Goal: Information Seeking & Learning: Learn about a topic

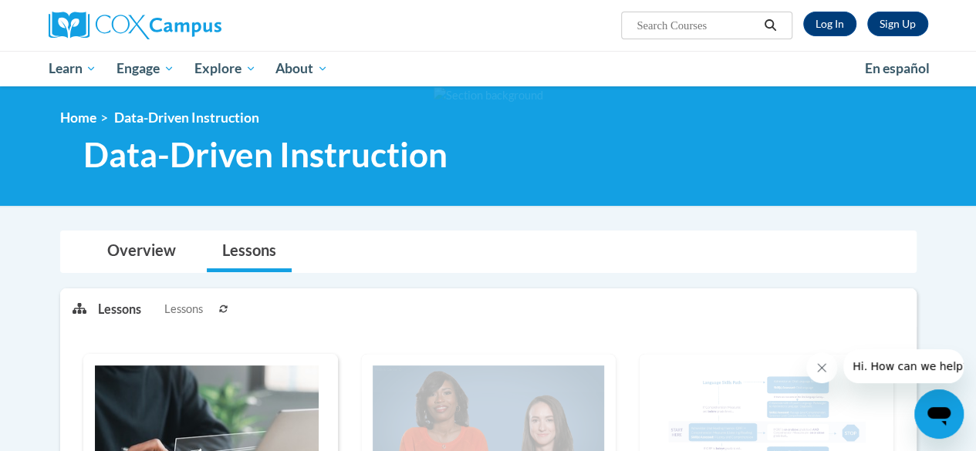
scroll to position [69, 0]
click at [824, 24] on link "Log In" at bounding box center [829, 24] width 53 height 25
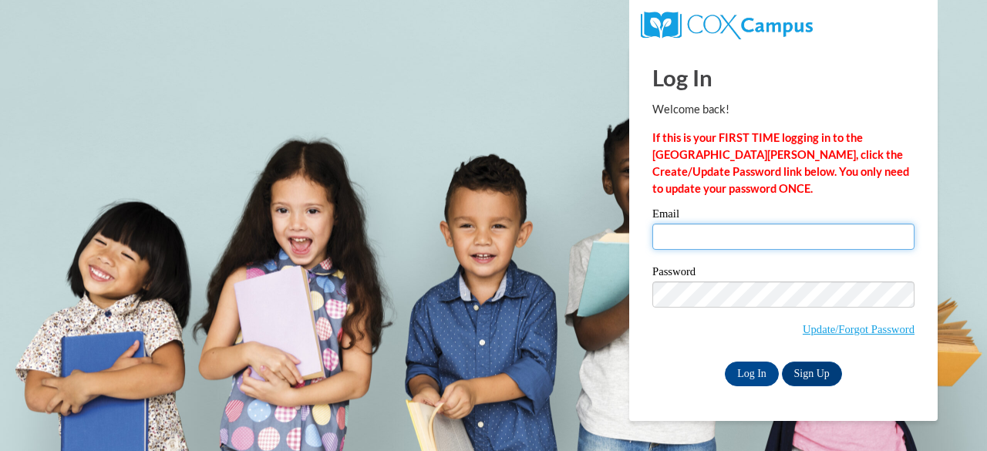
click at [691, 229] on input "Email" at bounding box center [784, 237] width 262 height 26
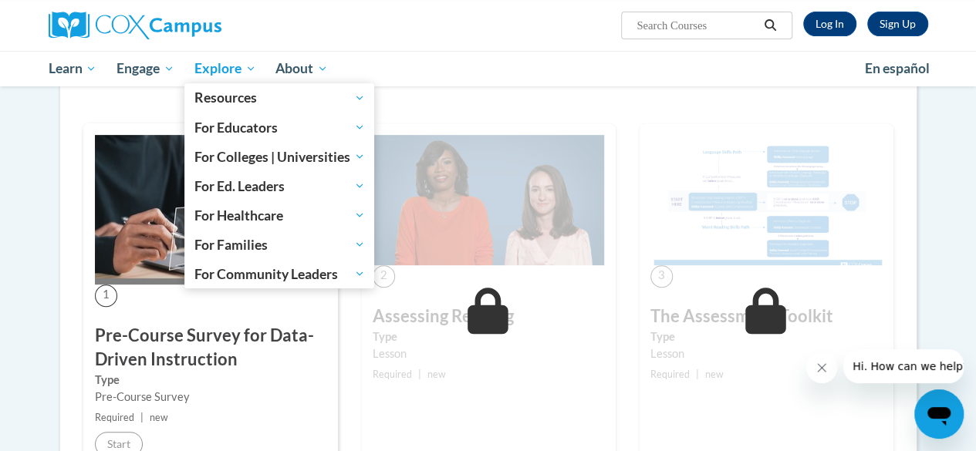
click at [248, 78] on link "Explore" at bounding box center [225, 68] width 82 height 35
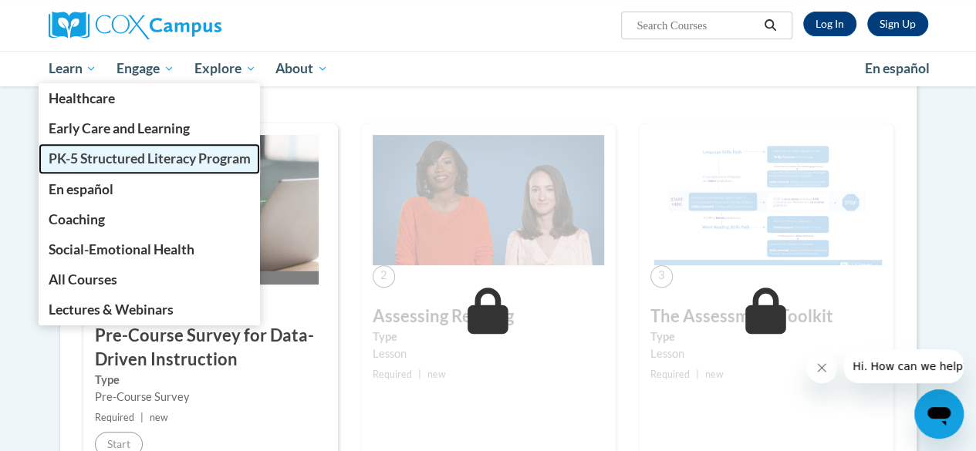
click at [88, 163] on span "PK-5 Structured Literacy Program" at bounding box center [149, 158] width 202 height 16
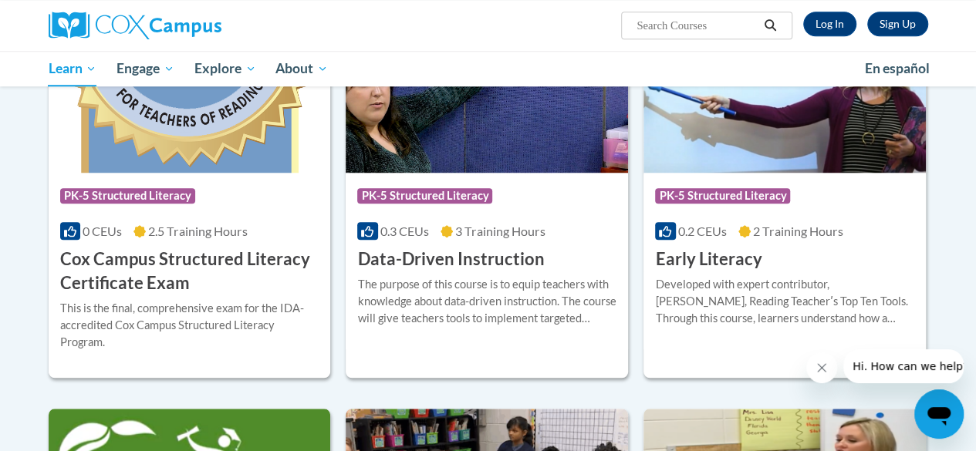
scroll to position [572, 0]
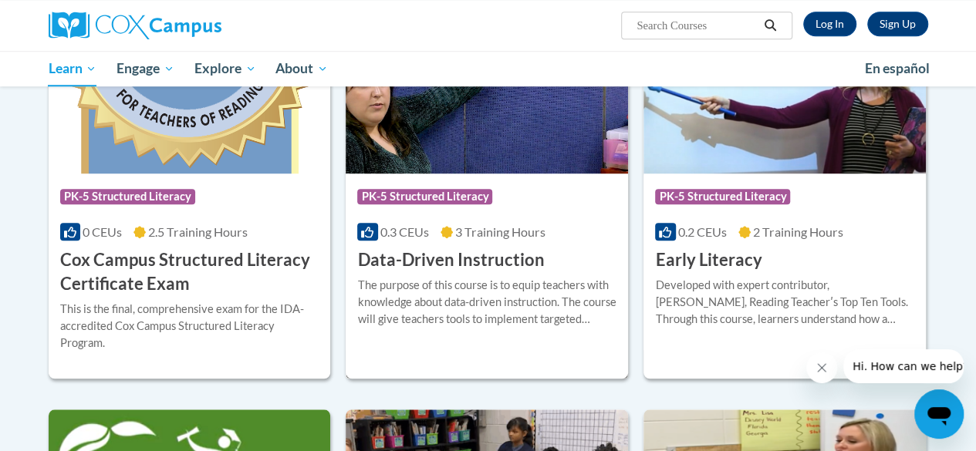
click at [461, 251] on h3 "Data-Driven Instruction" at bounding box center [450, 260] width 187 height 24
